Goal: Task Accomplishment & Management: Complete application form

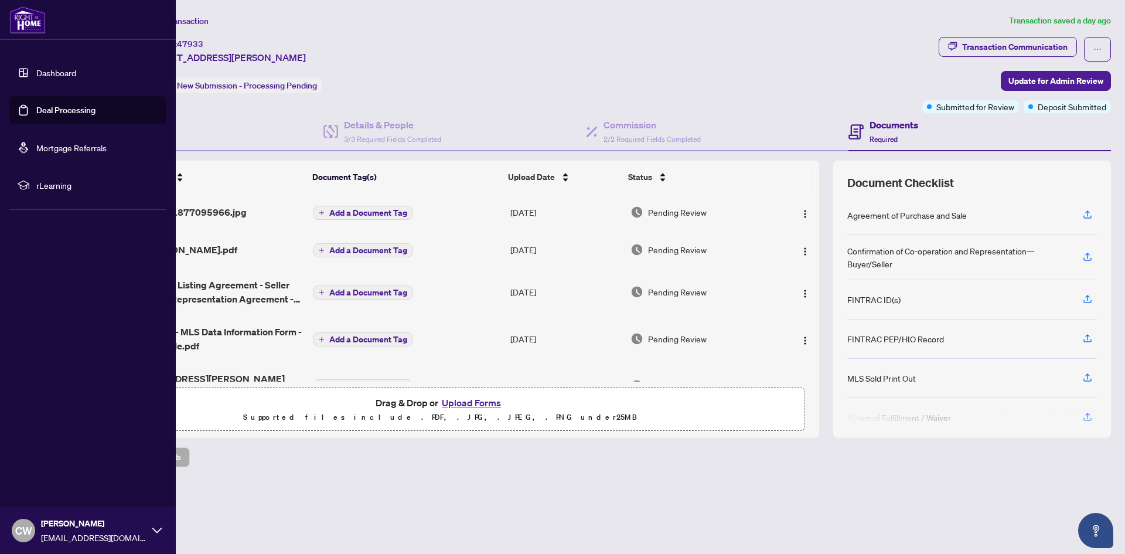
click at [36, 107] on link "Deal Processing" at bounding box center [65, 110] width 59 height 11
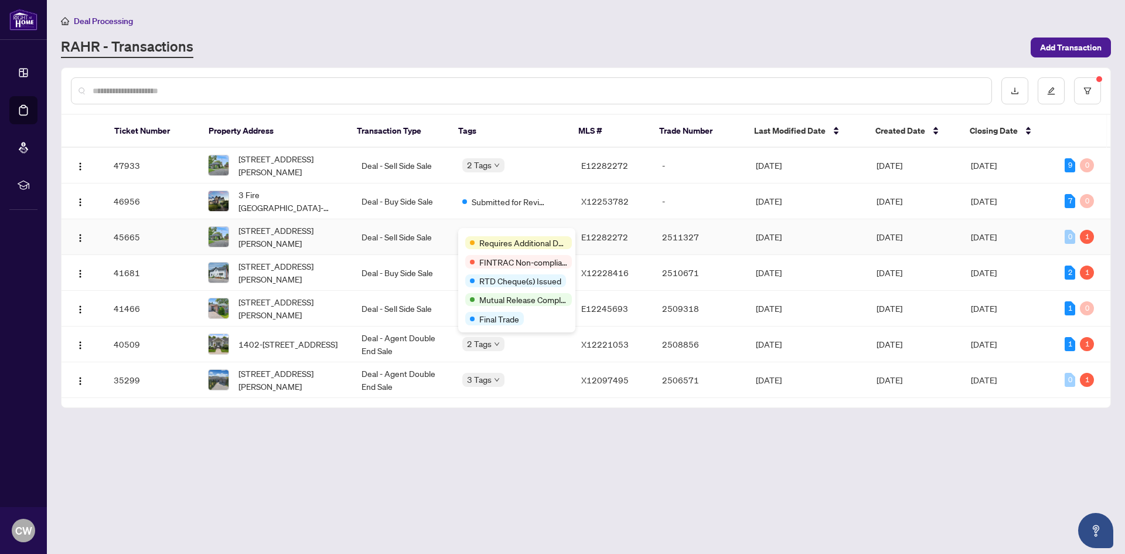
click at [502, 237] on span "Requires Additional Docs" at bounding box center [523, 242] width 88 height 13
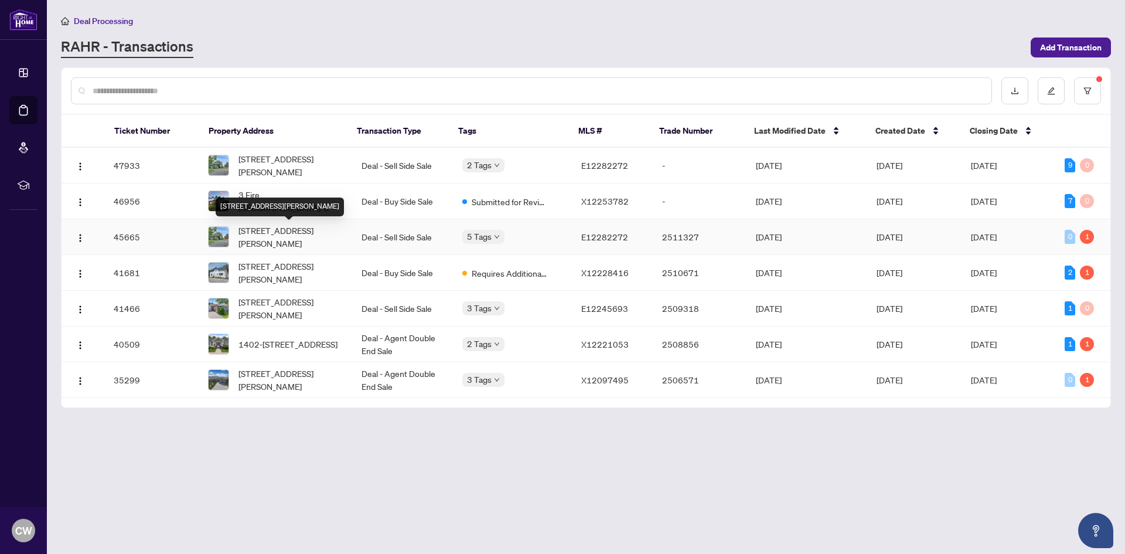
click at [320, 226] on span "[STREET_ADDRESS][PERSON_NAME]" at bounding box center [290, 237] width 104 height 26
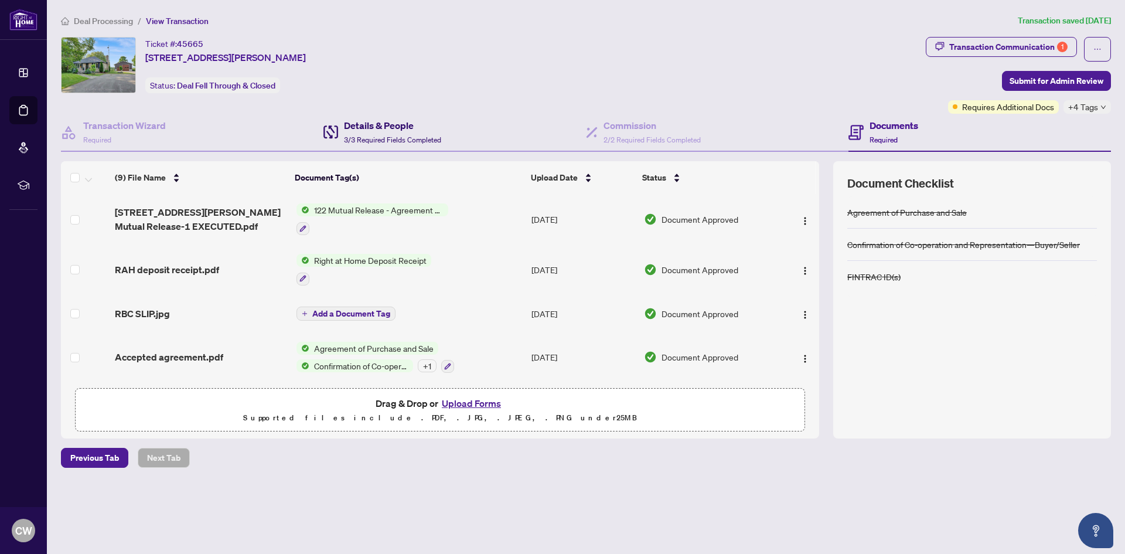
click at [353, 126] on h4 "Details & People" at bounding box center [392, 125] width 97 height 14
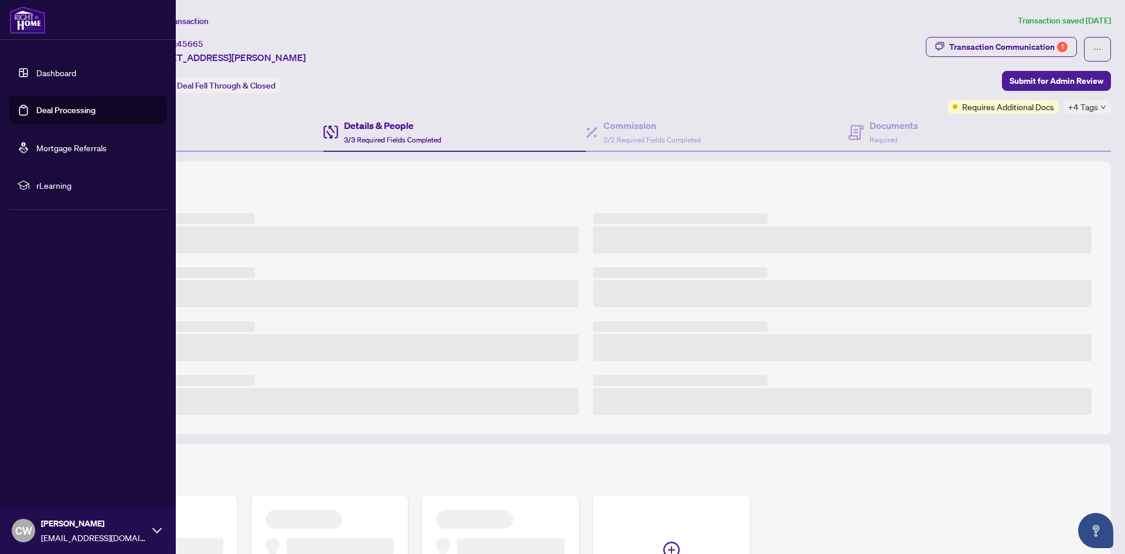
click at [36, 108] on link "Deal Processing" at bounding box center [65, 110] width 59 height 11
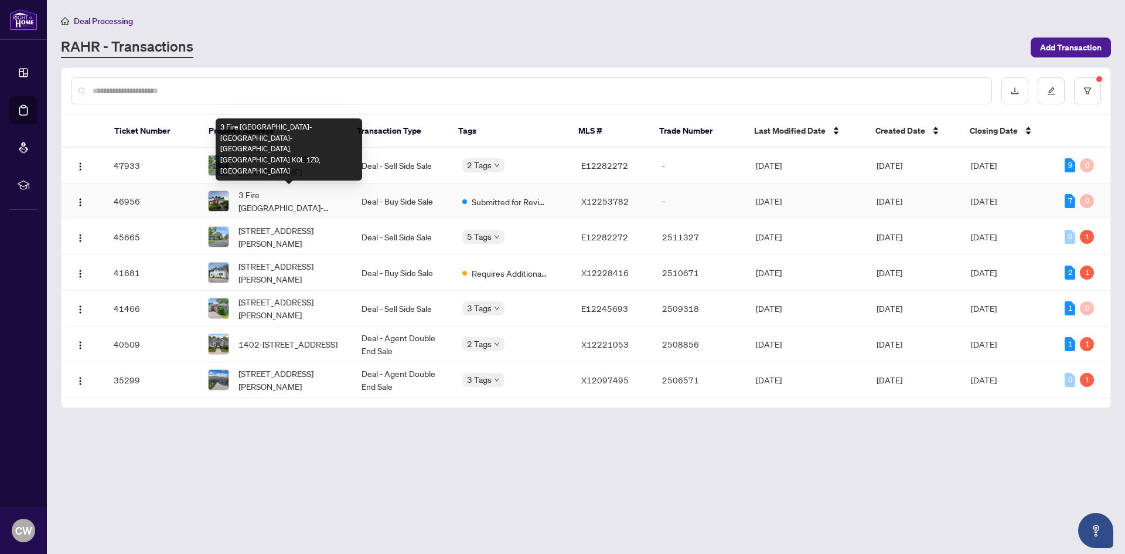
click at [288, 195] on span "3 Fire [GEOGRAPHIC_DATA]-[GEOGRAPHIC_DATA]-[GEOGRAPHIC_DATA], [GEOGRAPHIC_DATA]…" at bounding box center [290, 201] width 104 height 26
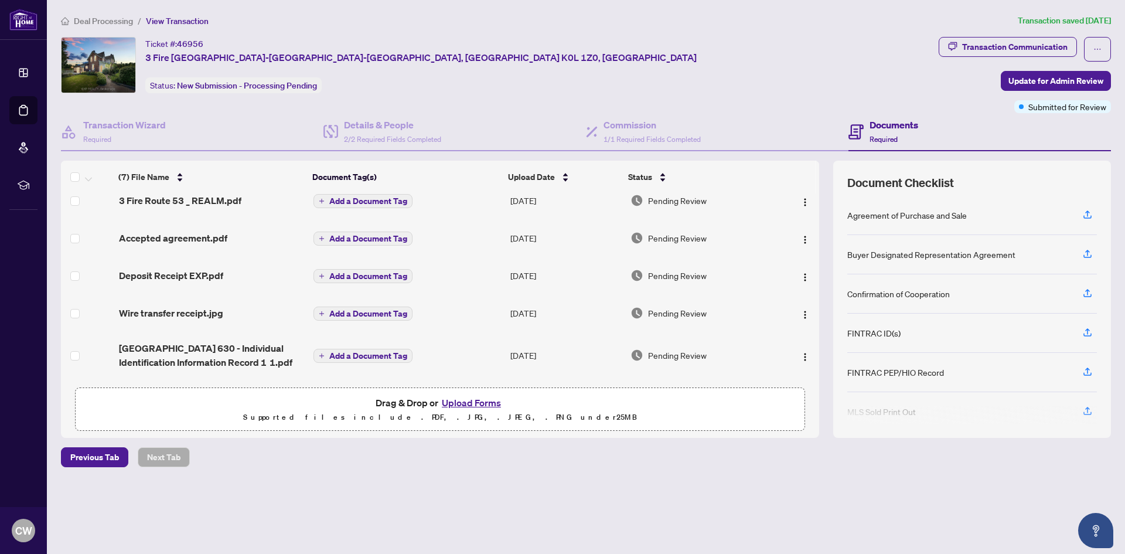
scroll to position [107, 0]
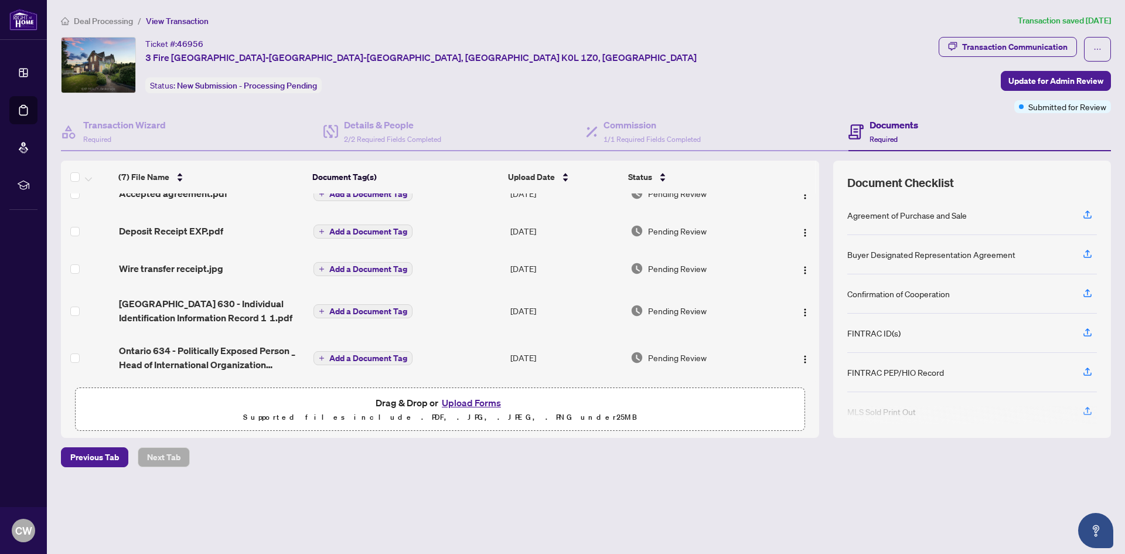
click at [481, 403] on button "Upload Forms" at bounding box center [471, 402] width 66 height 15
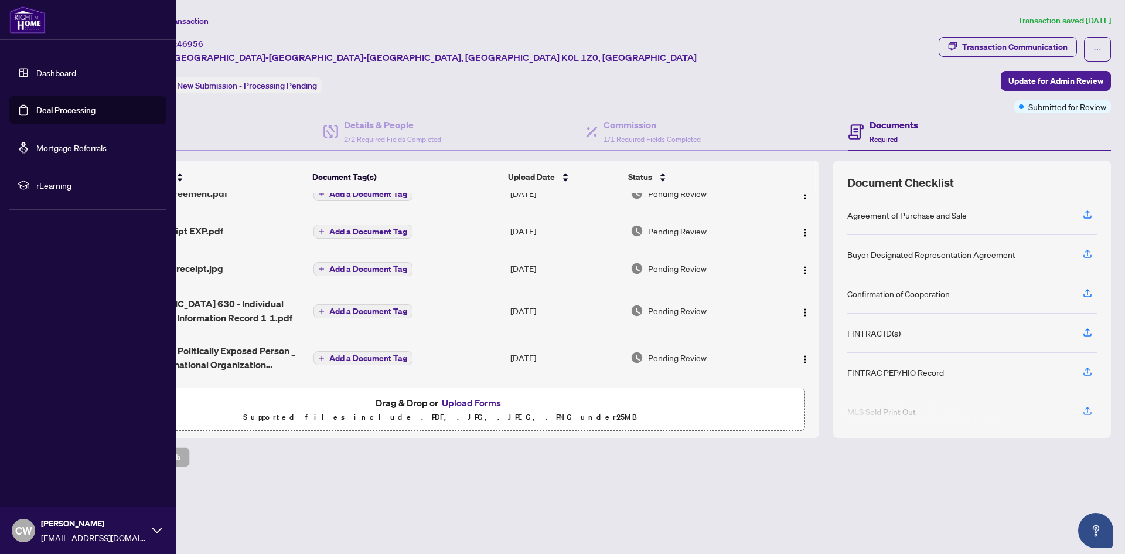
click at [36, 105] on link "Deal Processing" at bounding box center [65, 110] width 59 height 11
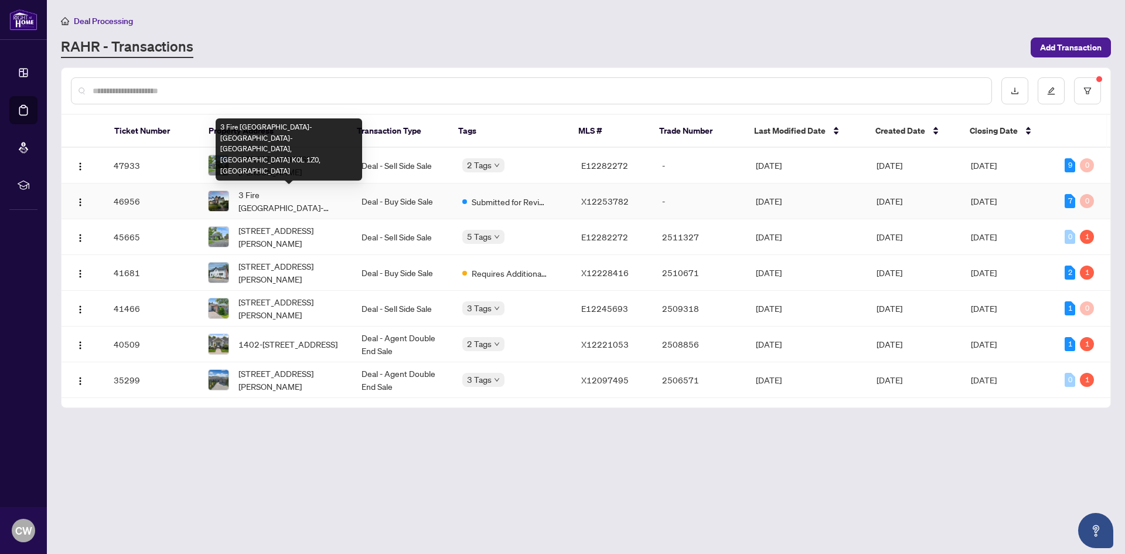
click at [313, 194] on span "3 Fire [GEOGRAPHIC_DATA]-[GEOGRAPHIC_DATA]-[GEOGRAPHIC_DATA], [GEOGRAPHIC_DATA]…" at bounding box center [290, 201] width 104 height 26
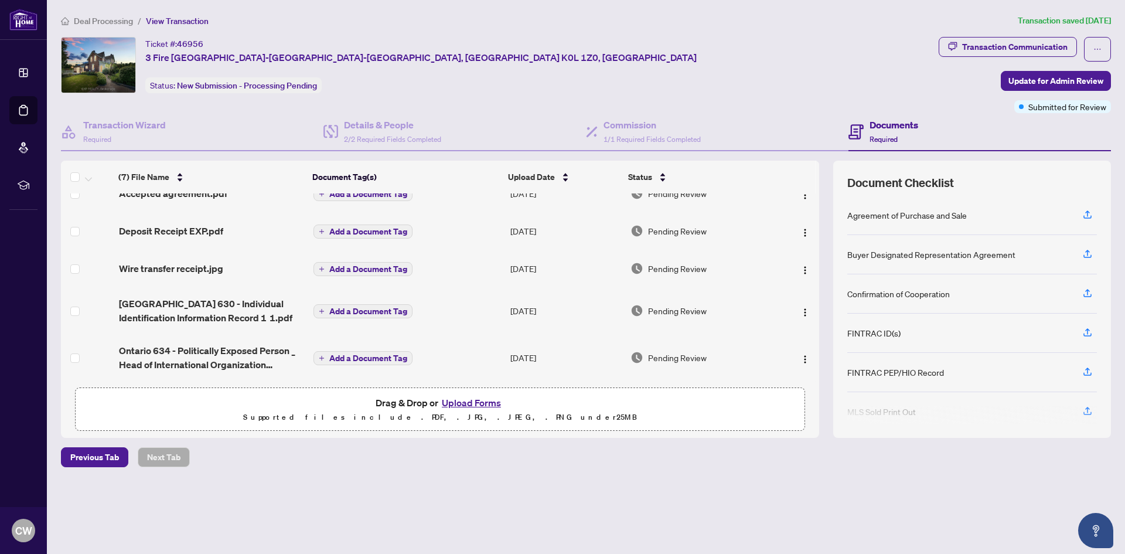
scroll to position [107, 0]
click at [476, 404] on button "Upload Forms" at bounding box center [471, 402] width 66 height 15
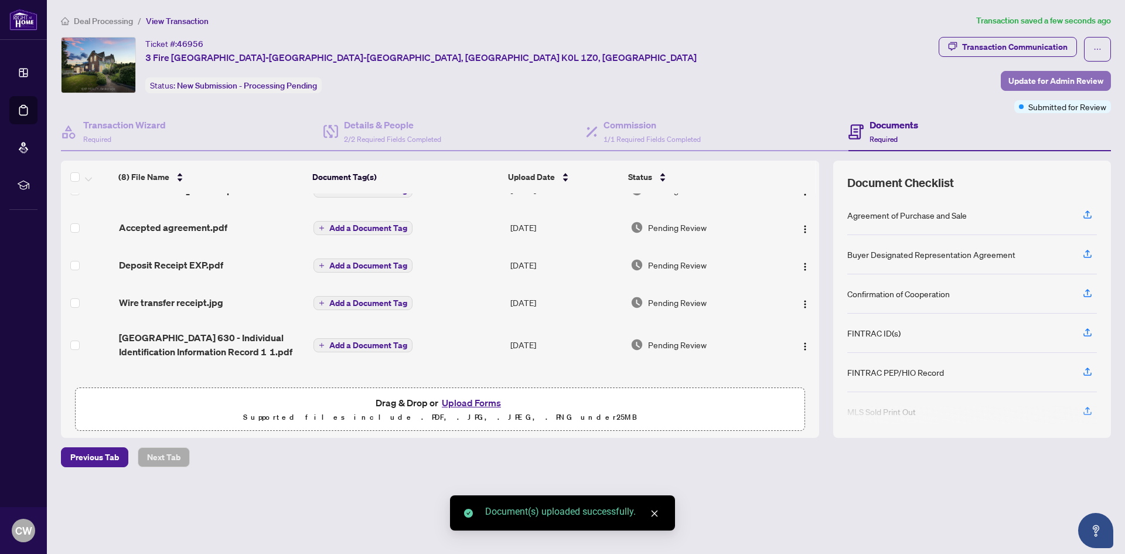
click at [1043, 79] on span "Update for Admin Review" at bounding box center [1055, 80] width 95 height 19
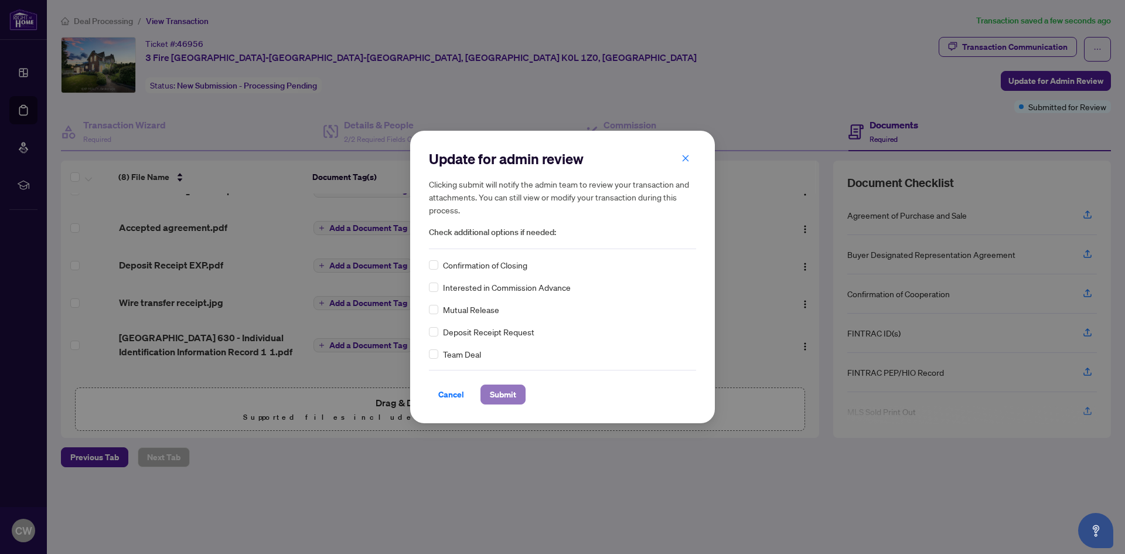
click at [504, 397] on span "Submit" at bounding box center [503, 394] width 26 height 19
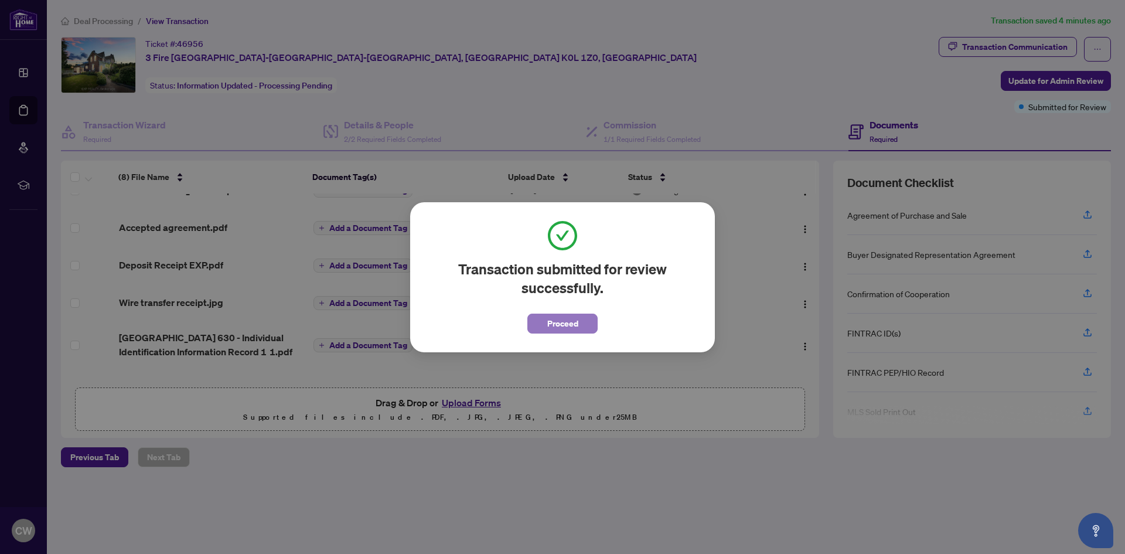
click at [564, 323] on span "Proceed" at bounding box center [562, 323] width 31 height 19
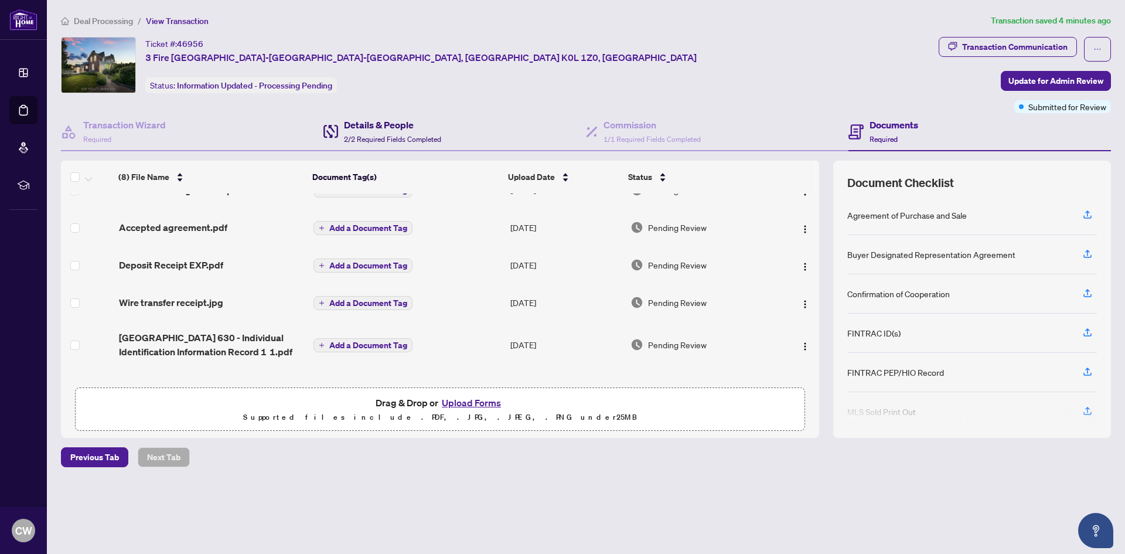
click at [382, 129] on h4 "Details & People" at bounding box center [392, 125] width 97 height 14
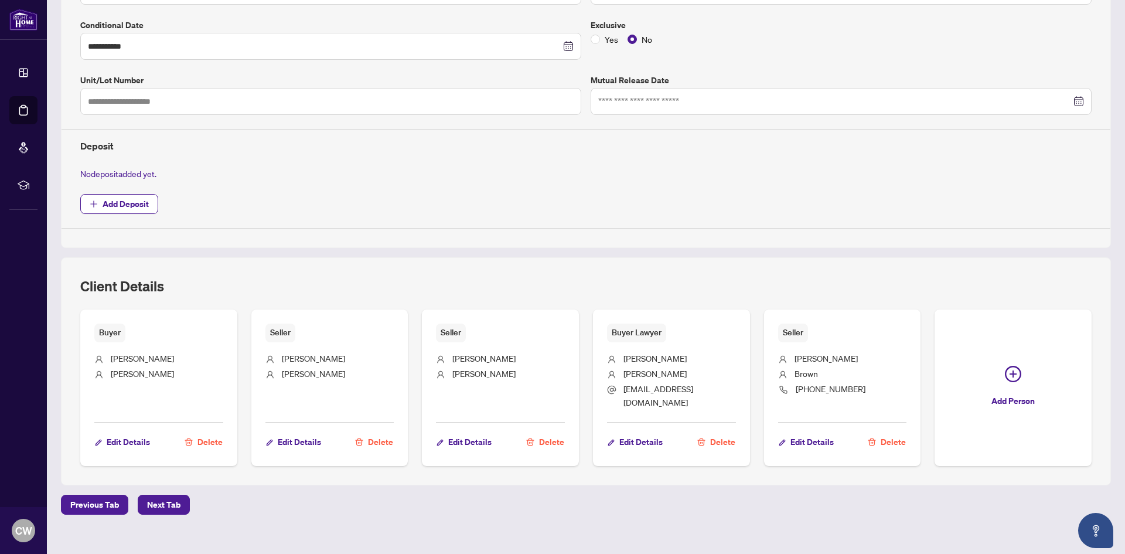
scroll to position [308, 0]
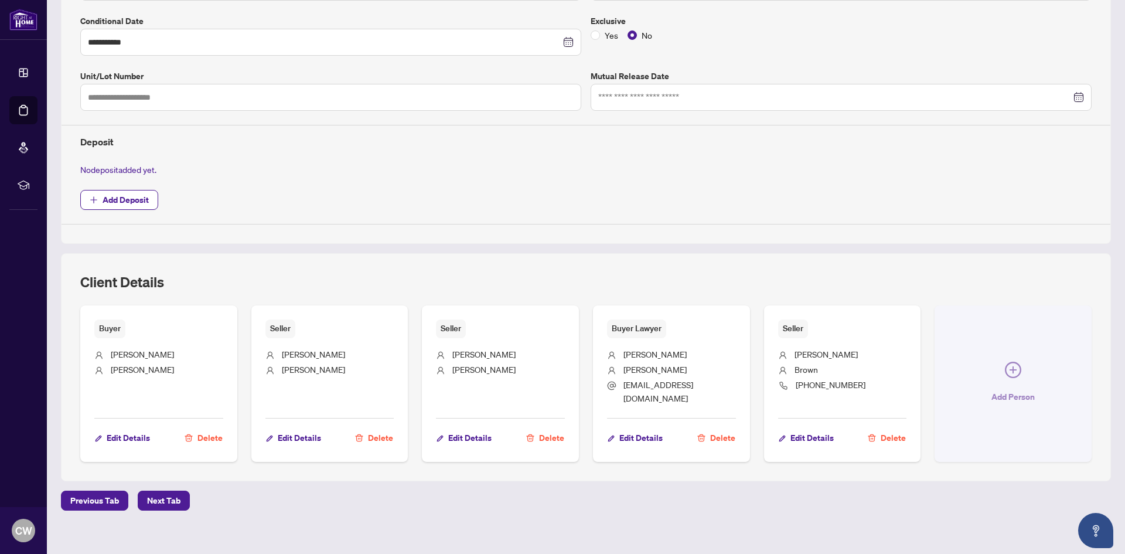
click at [1009, 367] on icon "plus-circle" at bounding box center [1013, 369] width 16 height 16
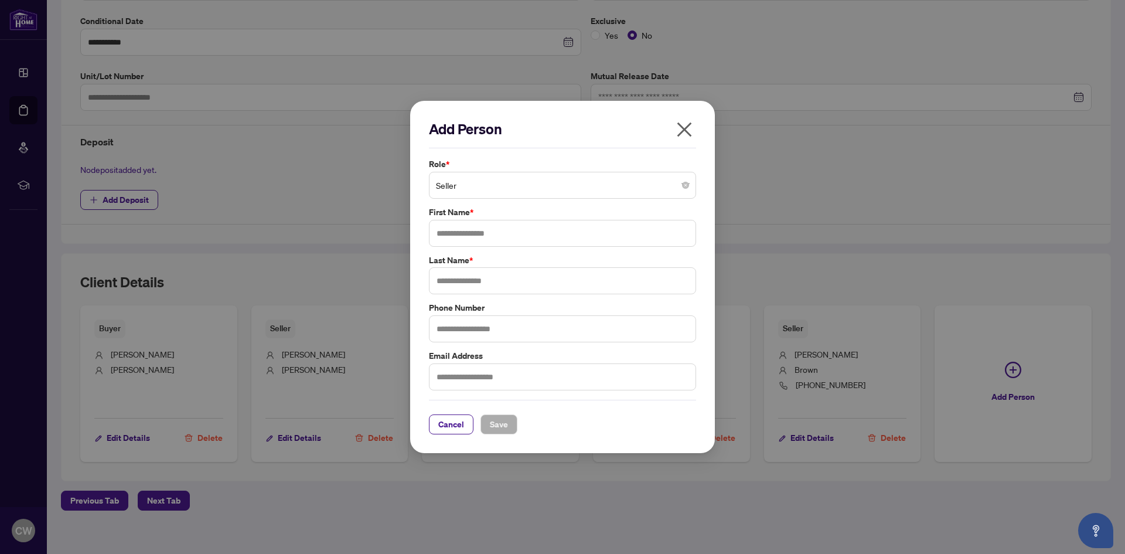
click at [515, 192] on span "Seller" at bounding box center [562, 185] width 253 height 22
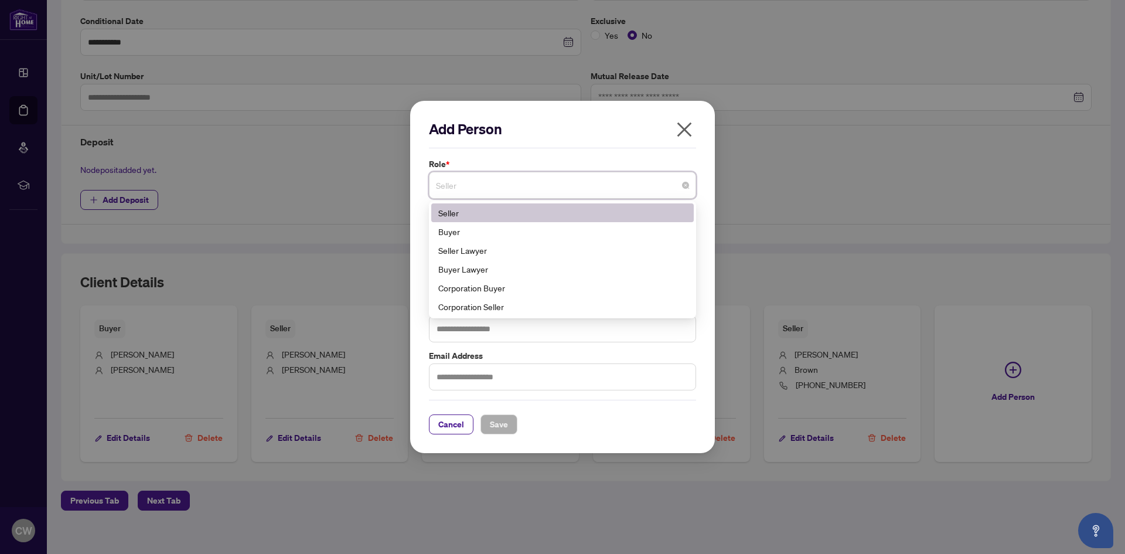
click at [515, 179] on span "Seller" at bounding box center [562, 185] width 253 height 22
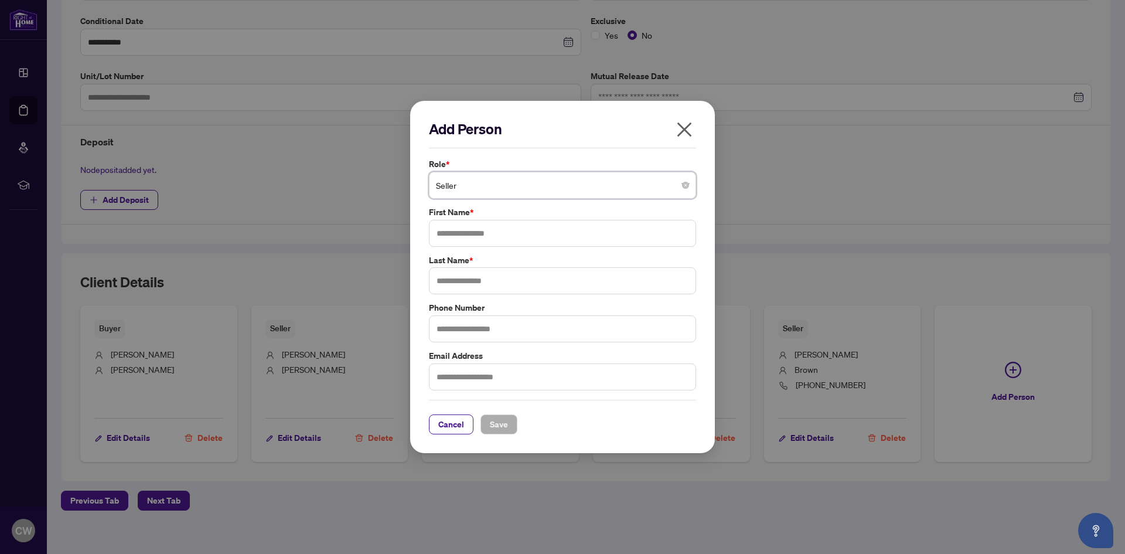
click at [683, 129] on icon "close" at bounding box center [684, 129] width 19 height 19
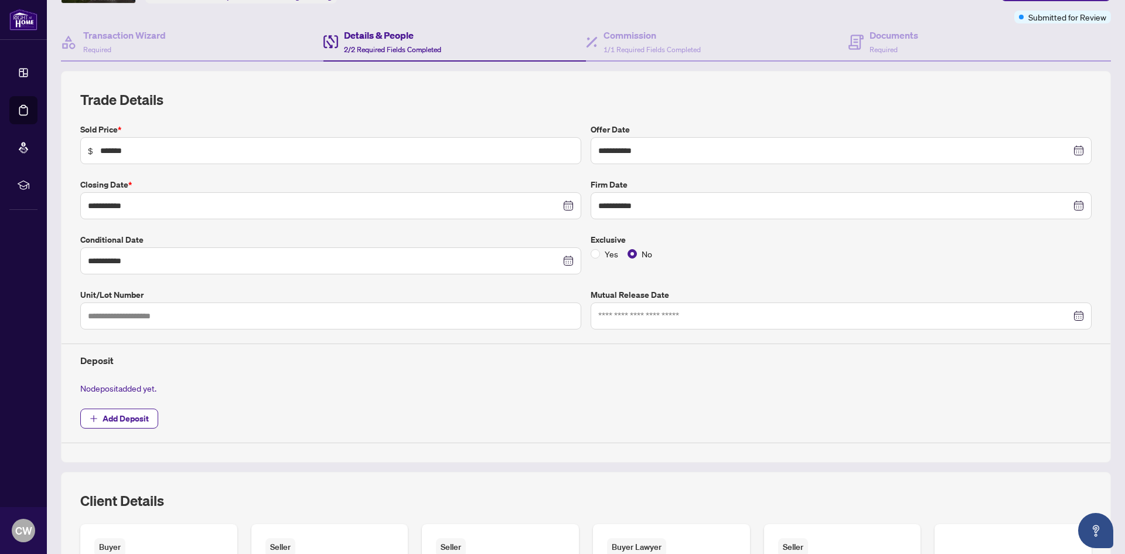
scroll to position [117, 0]
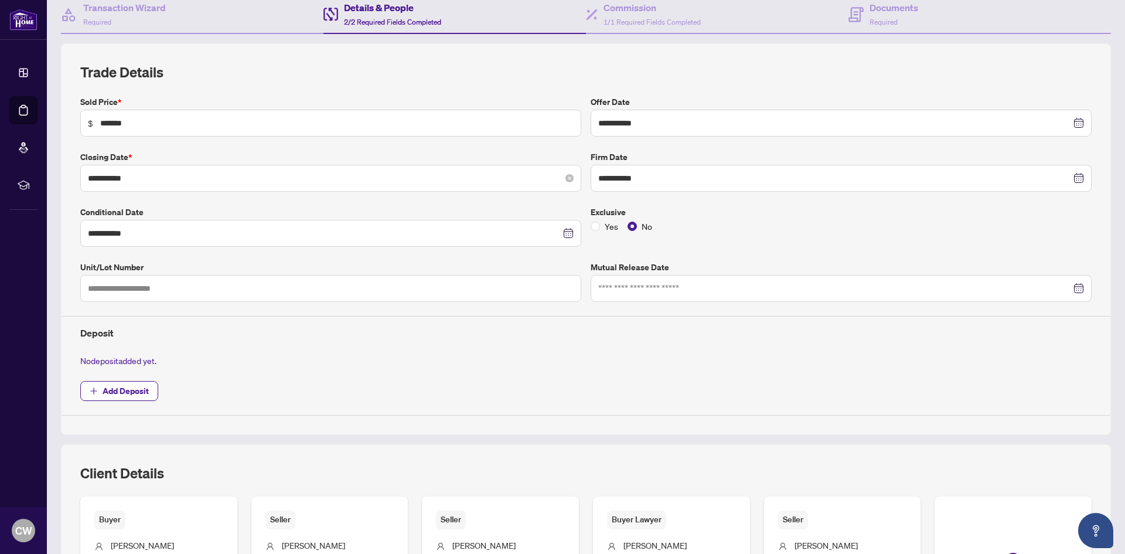
click at [563, 182] on div "**********" at bounding box center [331, 178] width 486 height 13
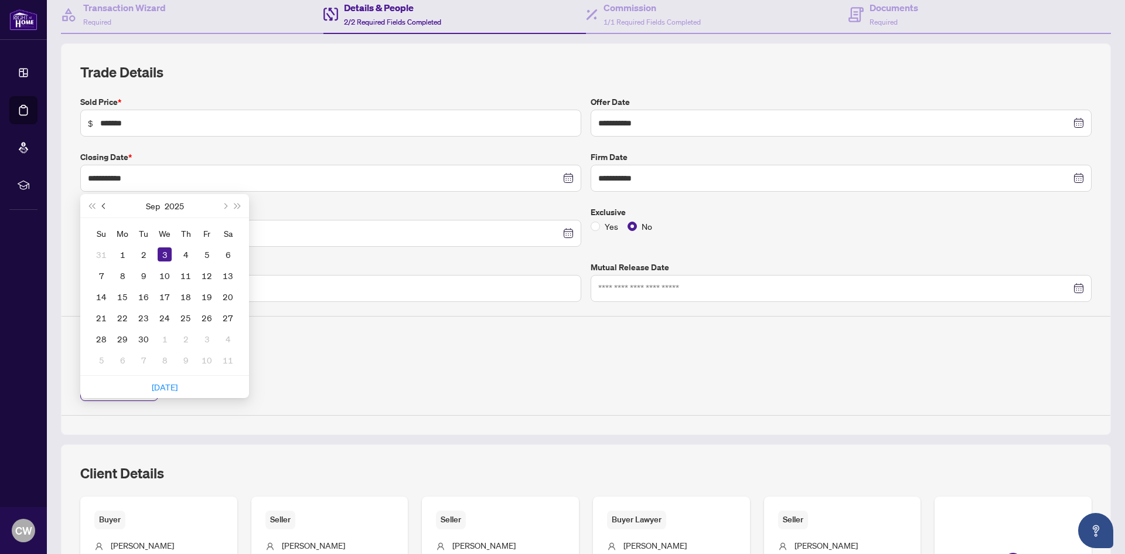
click at [100, 207] on button "Previous month (PageUp)" at bounding box center [104, 205] width 13 height 23
type input "**********"
click at [186, 332] on div "28" at bounding box center [186, 339] width 14 height 14
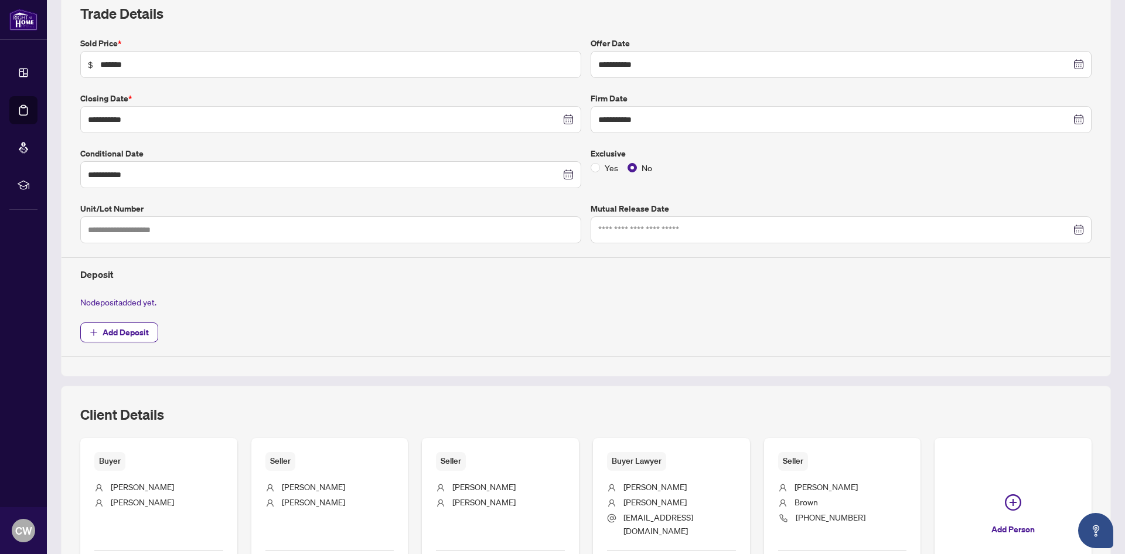
scroll to position [0, 0]
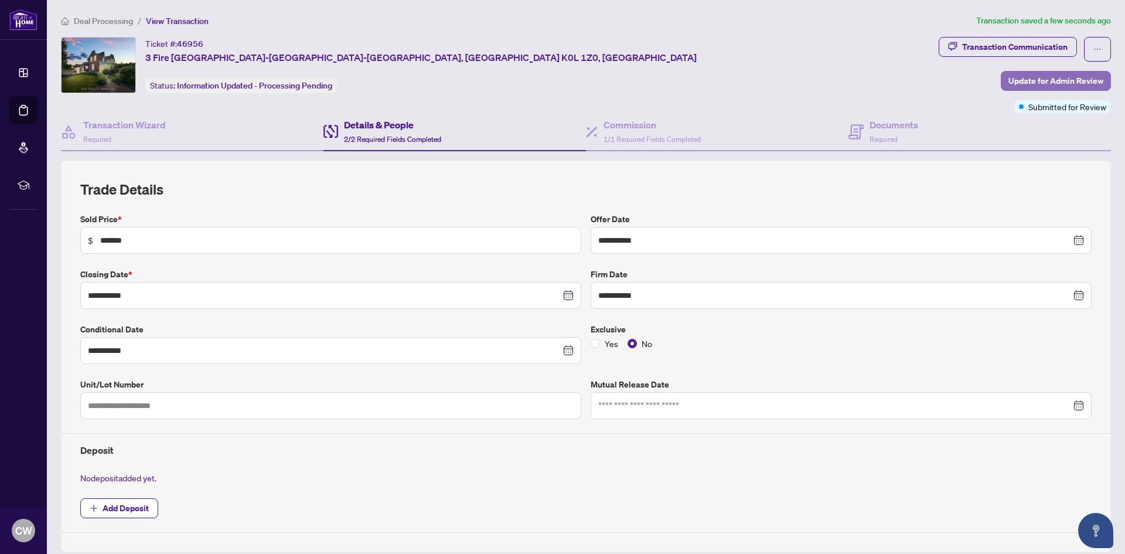
click at [1009, 80] on span "Update for Admin Review" at bounding box center [1055, 80] width 95 height 19
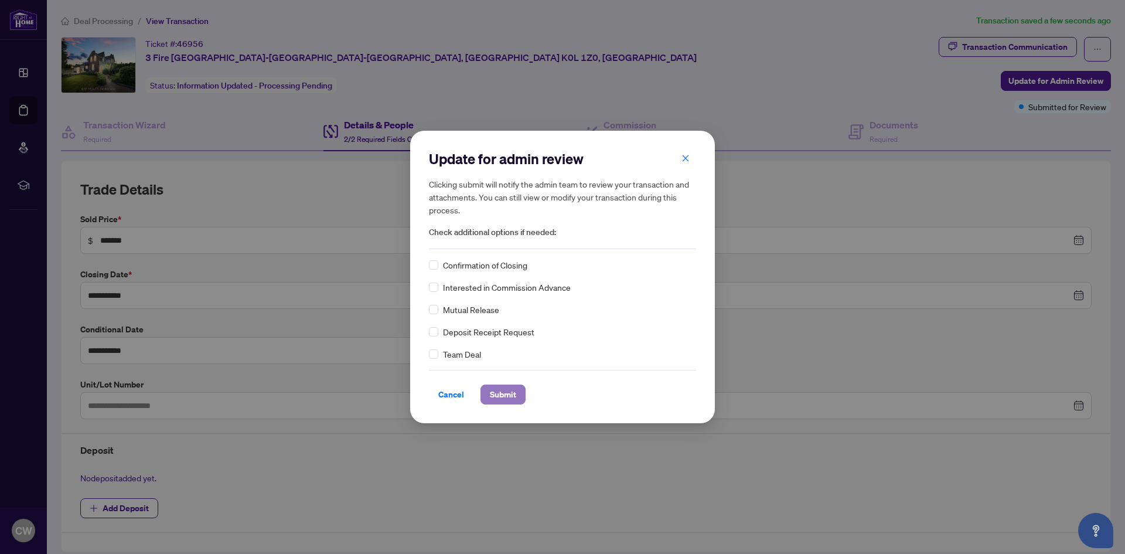
click at [503, 395] on span "Submit" at bounding box center [503, 394] width 26 height 19
